Goal: Transaction & Acquisition: Purchase product/service

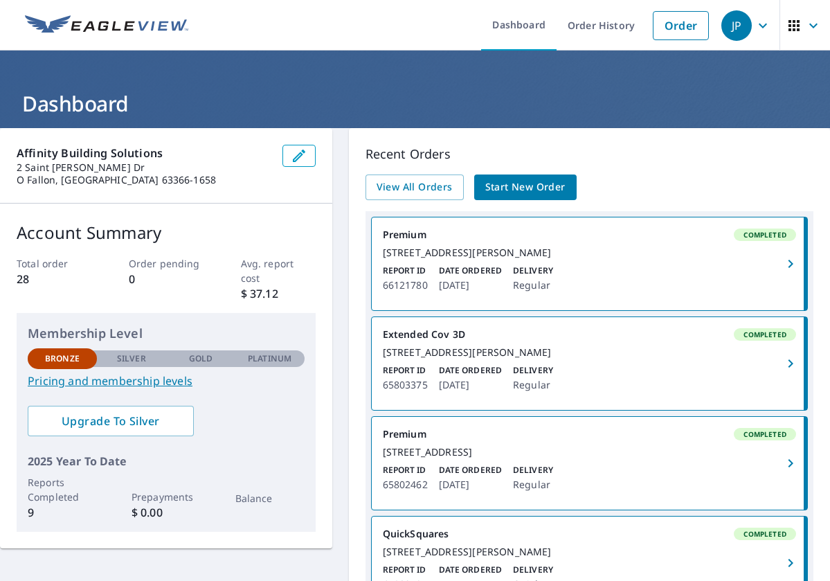
click at [525, 187] on span "Start New Order" at bounding box center [525, 187] width 80 height 17
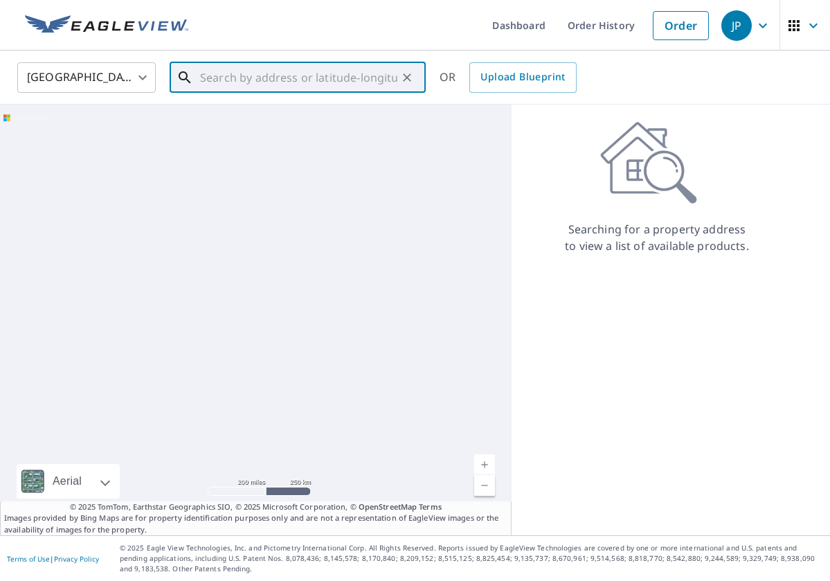
click at [226, 70] on input "text" at bounding box center [298, 77] width 197 height 39
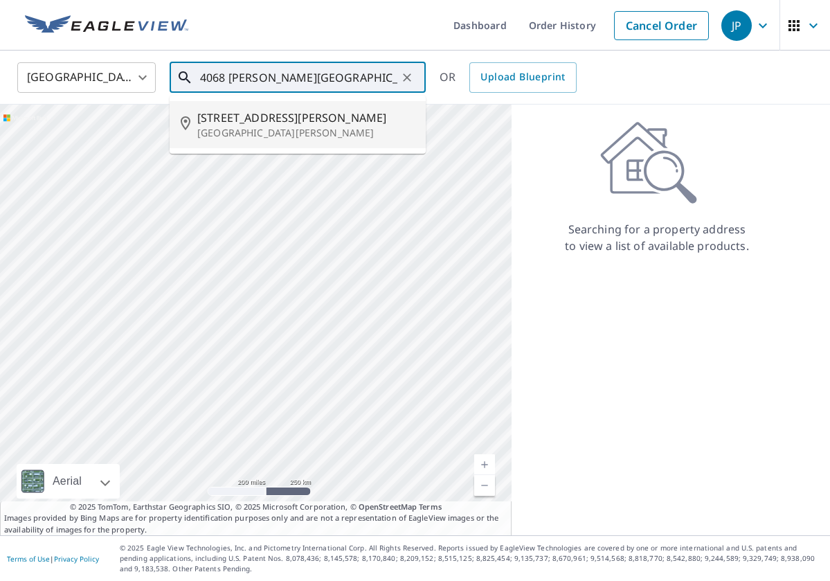
click at [228, 129] on p "[GEOGRAPHIC_DATA][PERSON_NAME]" at bounding box center [305, 133] width 217 height 14
type input "[STREET_ADDRESS][PERSON_NAME][PERSON_NAME]"
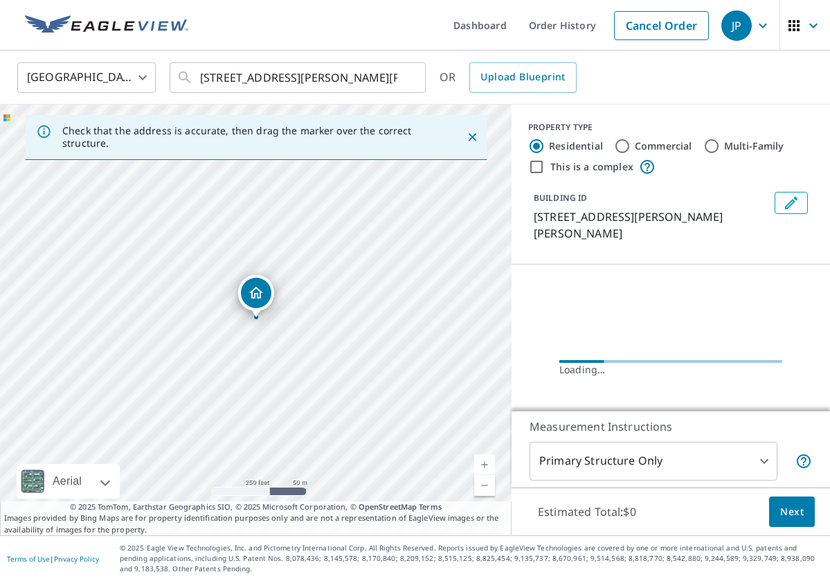
click at [473, 140] on icon "Close" at bounding box center [472, 137] width 14 height 14
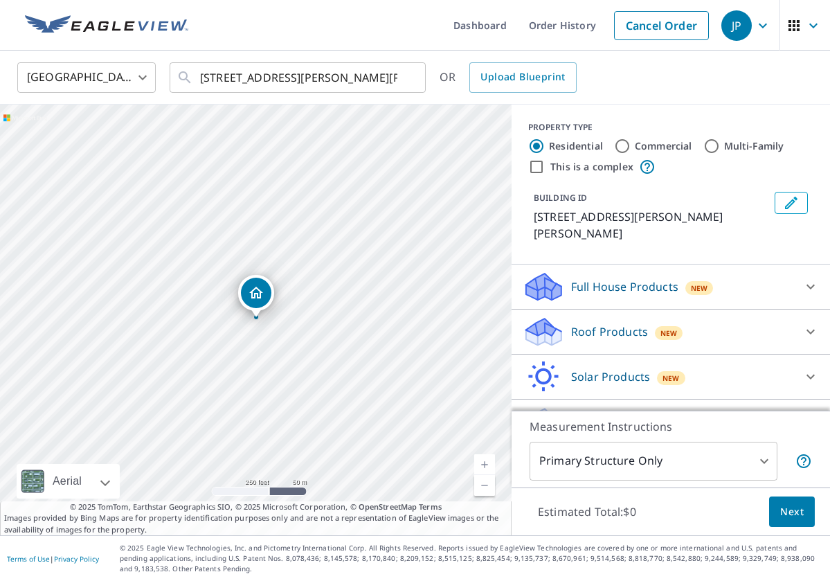
click at [614, 323] on p "Roof Products" at bounding box center [609, 331] width 77 height 17
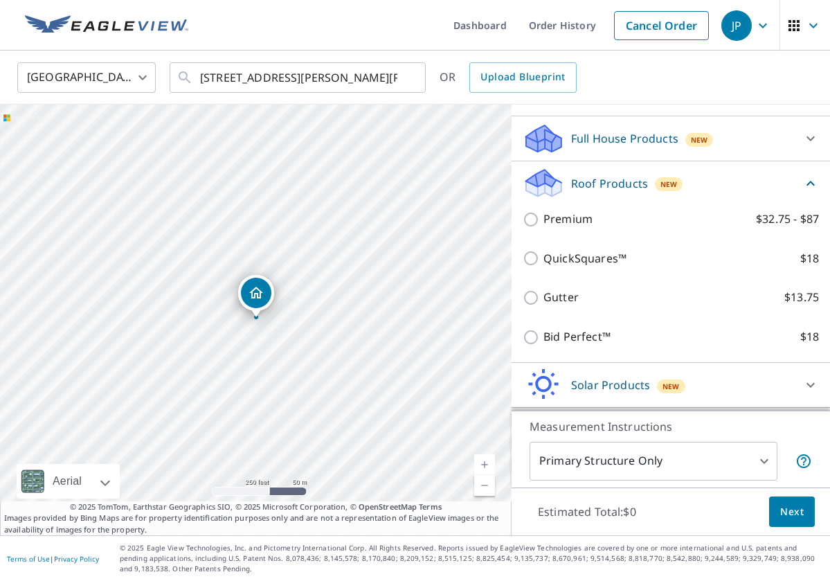
scroll to position [150, 0]
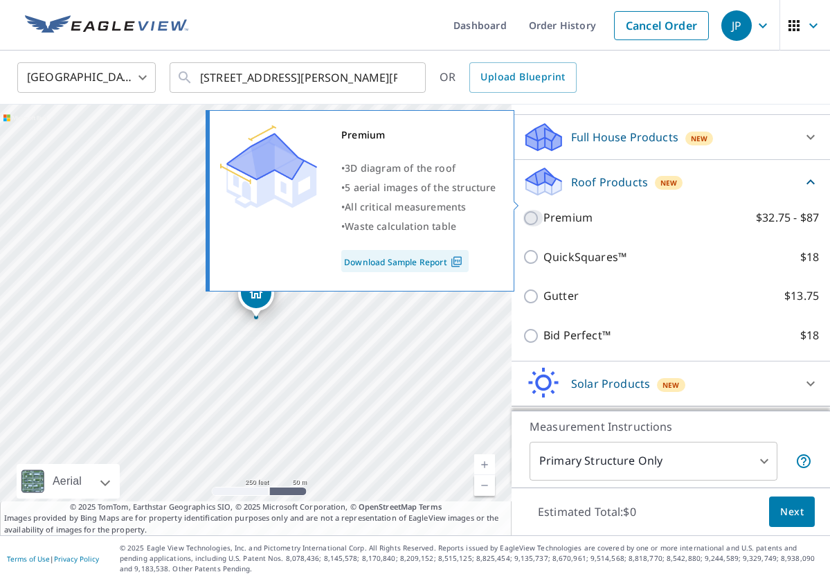
click at [532, 210] on input "Premium $32.75 - $87" at bounding box center [533, 218] width 21 height 17
checkbox input "true"
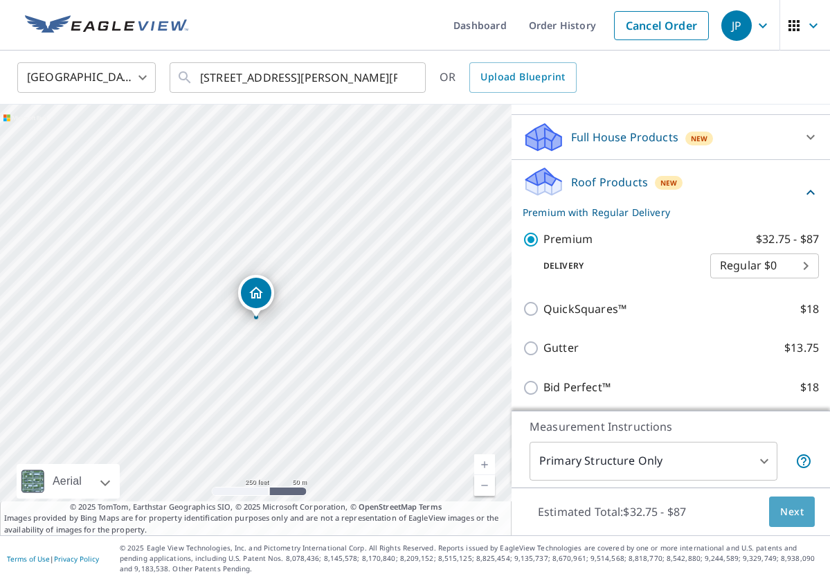
click at [796, 509] on span "Next" at bounding box center [792, 511] width 24 height 17
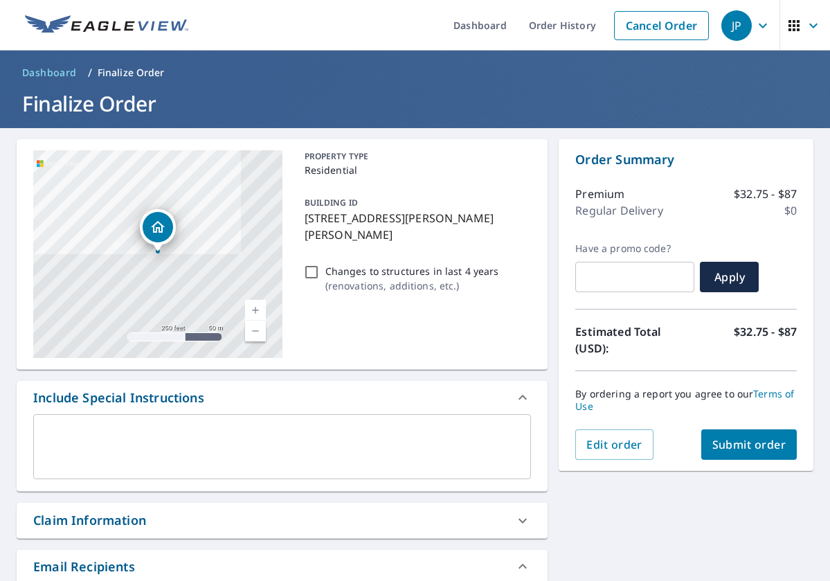
click at [756, 449] on span "Submit order" at bounding box center [749, 444] width 74 height 15
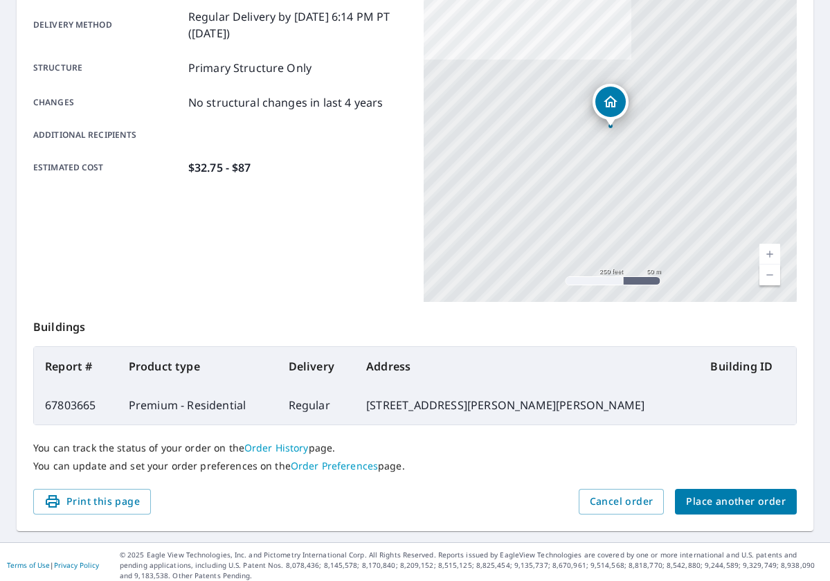
scroll to position [244, 0]
